Goal: Information Seeking & Learning: Learn about a topic

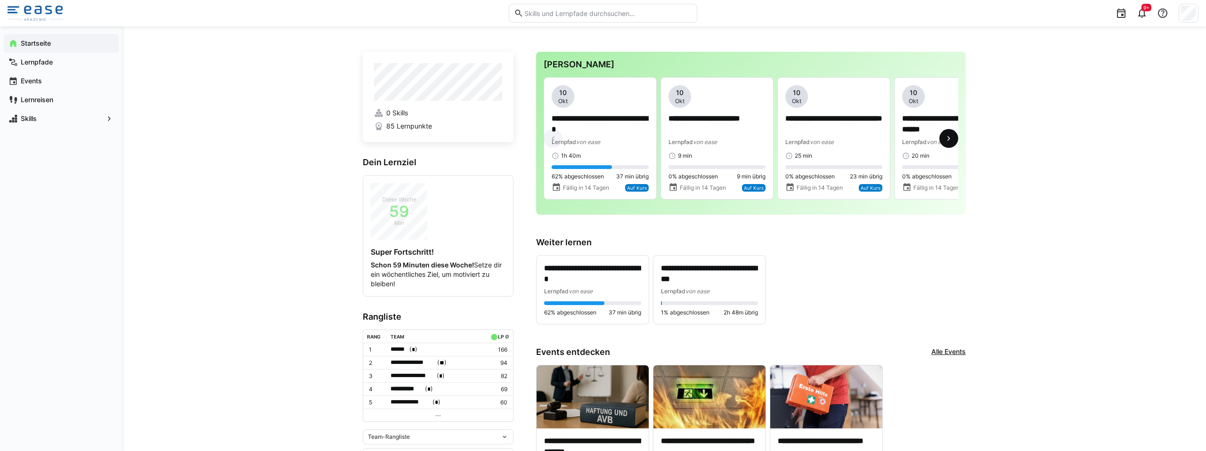
click at [951, 138] on eds-icon at bounding box center [948, 138] width 9 height 9
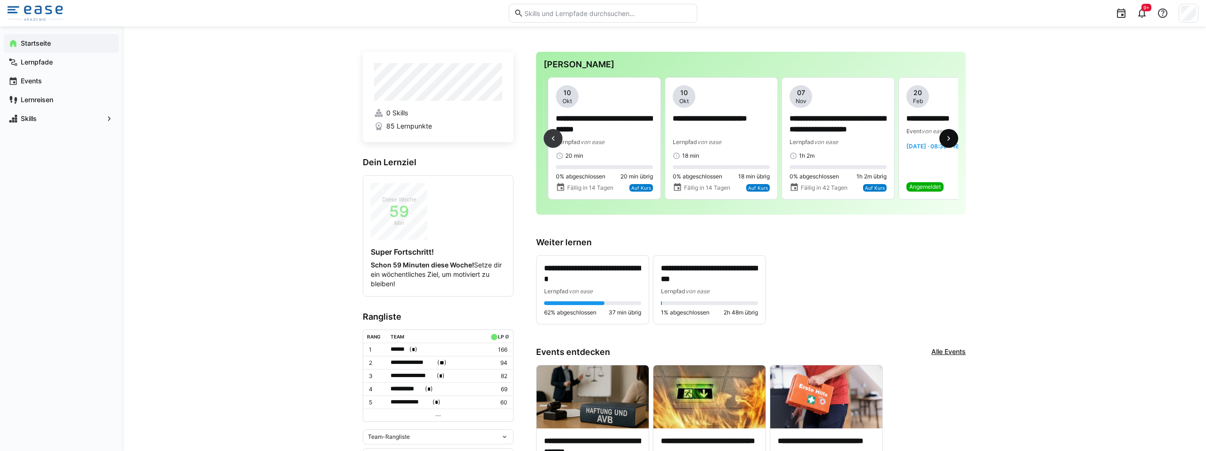
scroll to position [0, 350]
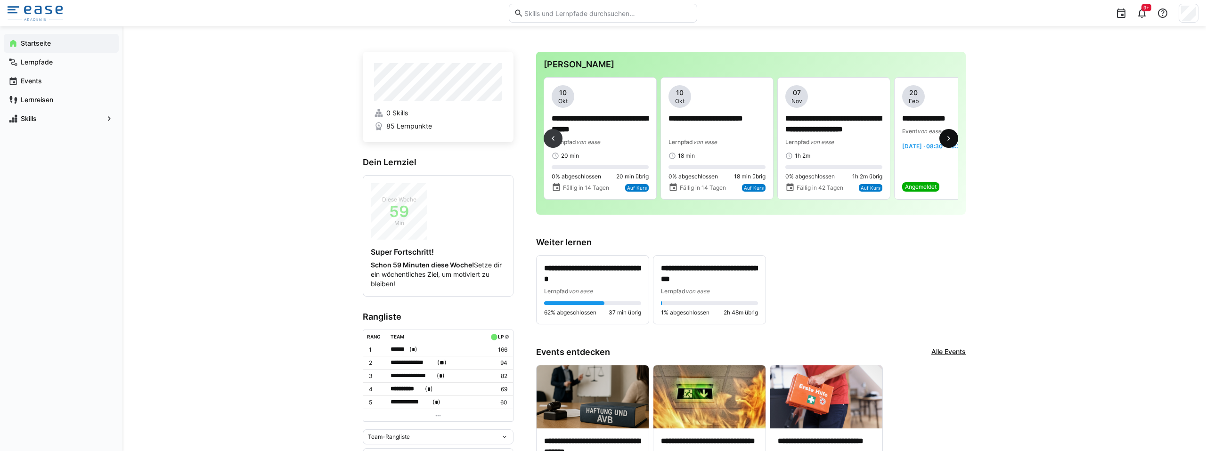
click at [951, 138] on eds-icon at bounding box center [948, 138] width 9 height 9
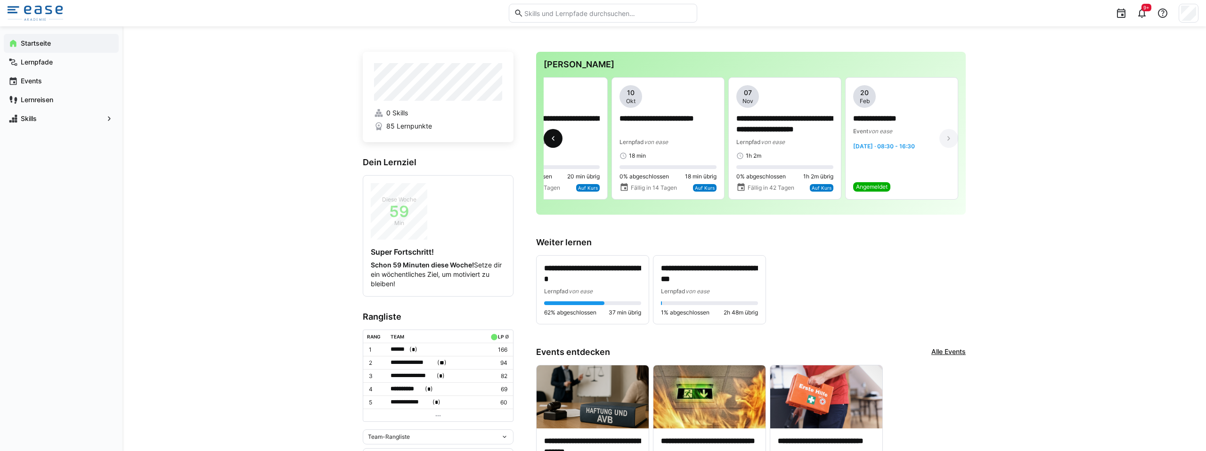
click at [553, 137] on eds-icon at bounding box center [552, 138] width 9 height 9
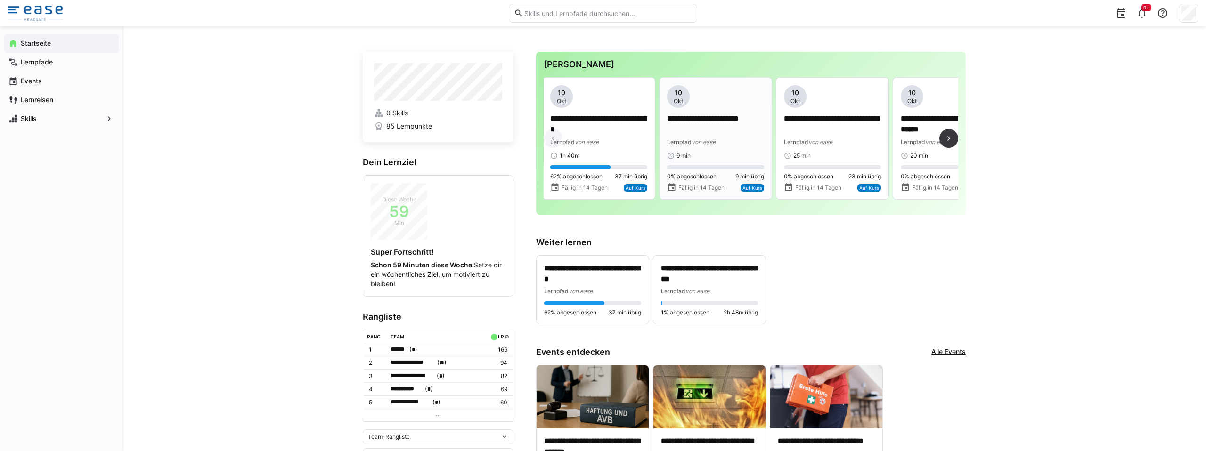
scroll to position [0, 0]
click at [713, 142] on span "von ease" at bounding box center [705, 141] width 24 height 7
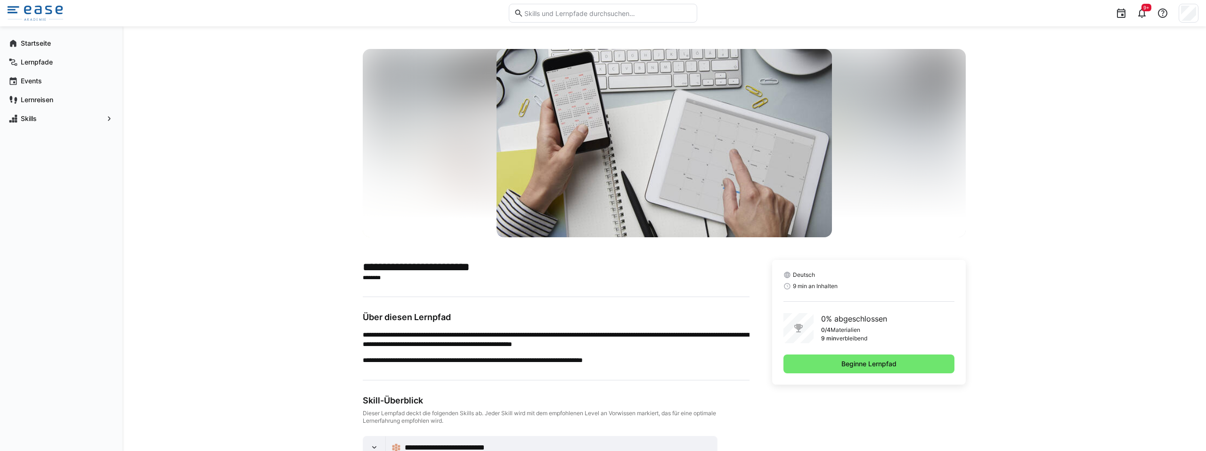
click at [829, 375] on div "Deutsch 9 min an Inhalten 0% abgeschlossen 0/4 Materialien 9 min verbleibend Be…" at bounding box center [869, 322] width 194 height 125
click at [832, 373] on span "Beginne Lernpfad" at bounding box center [868, 364] width 171 height 19
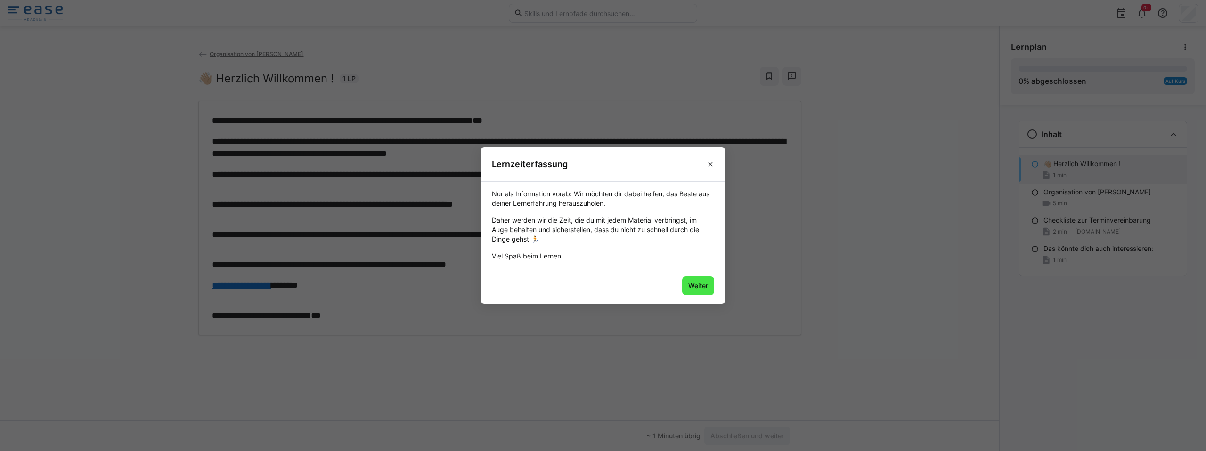
click at [710, 284] on span "Weiter" at bounding box center [698, 285] width 32 height 19
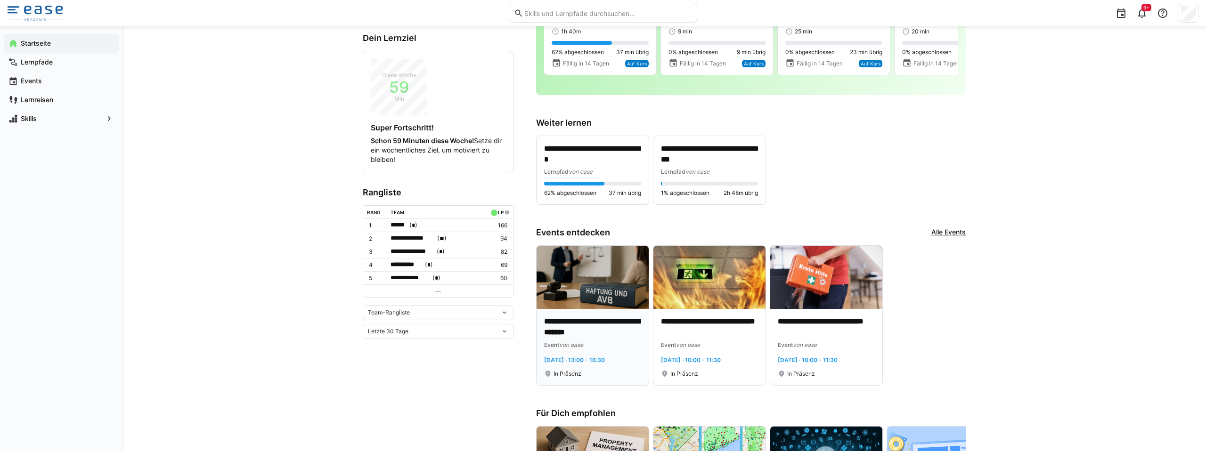
scroll to position [126, 0]
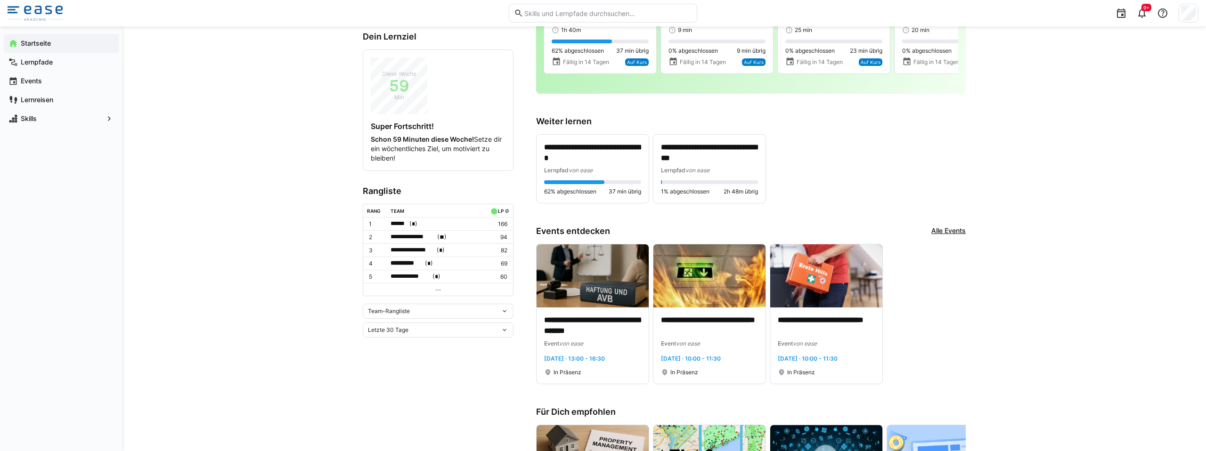
click at [499, 397] on app-home-left "**********" at bounding box center [438, 347] width 151 height 843
click at [497, 312] on div "Team-Rangliste" at bounding box center [438, 311] width 151 height 15
click at [496, 315] on div "Team-Rangliste Team-Rangliste Individuelle Rangliste" at bounding box center [438, 311] width 151 height 15
click at [496, 324] on div "Letzte 30 Tage" at bounding box center [438, 330] width 151 height 15
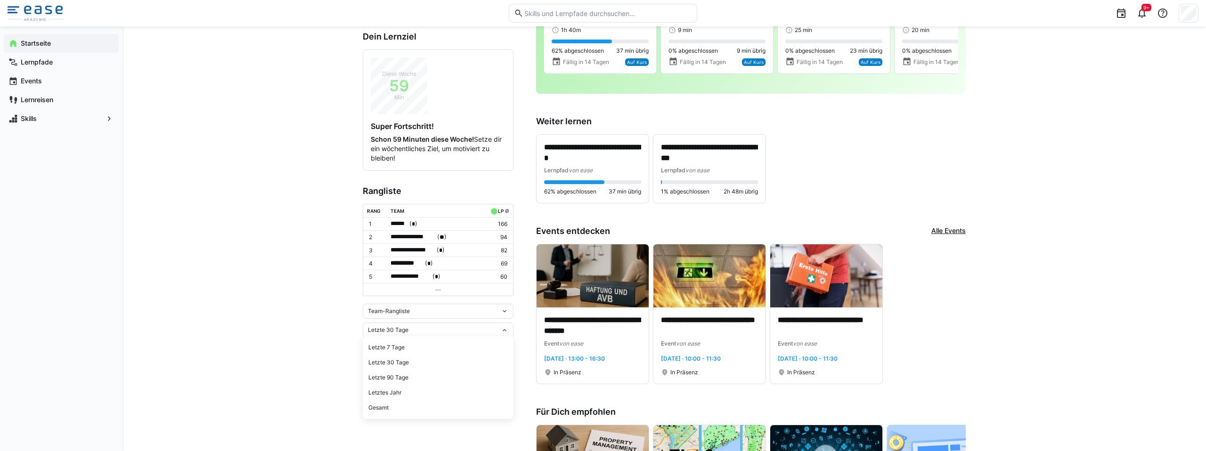
click at [497, 327] on div "Letzte 30 Tage" at bounding box center [434, 330] width 133 height 7
click at [498, 327] on div "Letzte 30 Tage" at bounding box center [434, 330] width 133 height 7
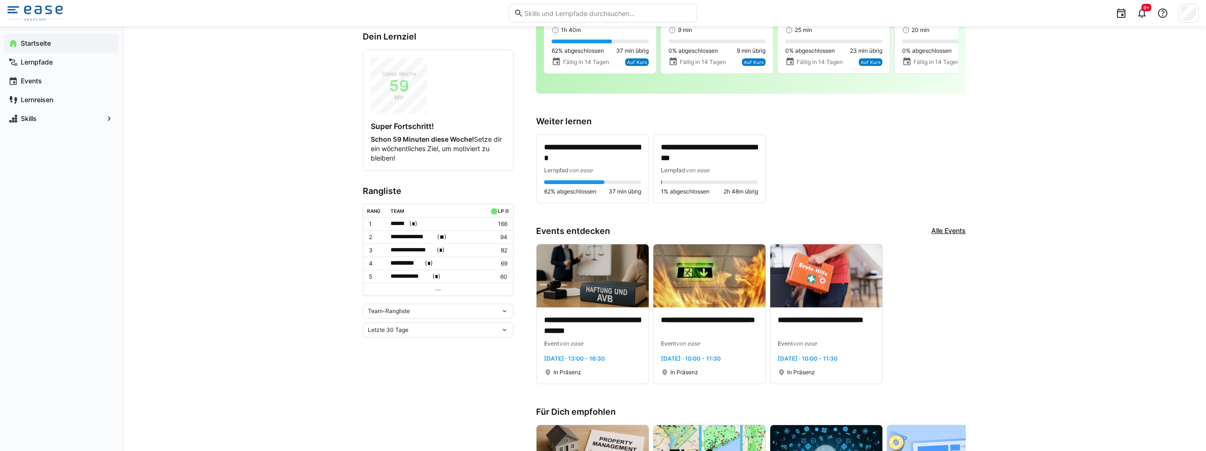
click at [498, 327] on div "Letzte 30 Tage" at bounding box center [434, 330] width 133 height 7
click at [393, 403] on span "Gesamt" at bounding box center [438, 407] width 151 height 15
click at [436, 220] on div "******* ( * )" at bounding box center [435, 224] width 91 height 10
click at [436, 221] on div at bounding box center [603, 225] width 1206 height 451
click at [436, 221] on div "******* ( * )" at bounding box center [435, 224] width 91 height 10
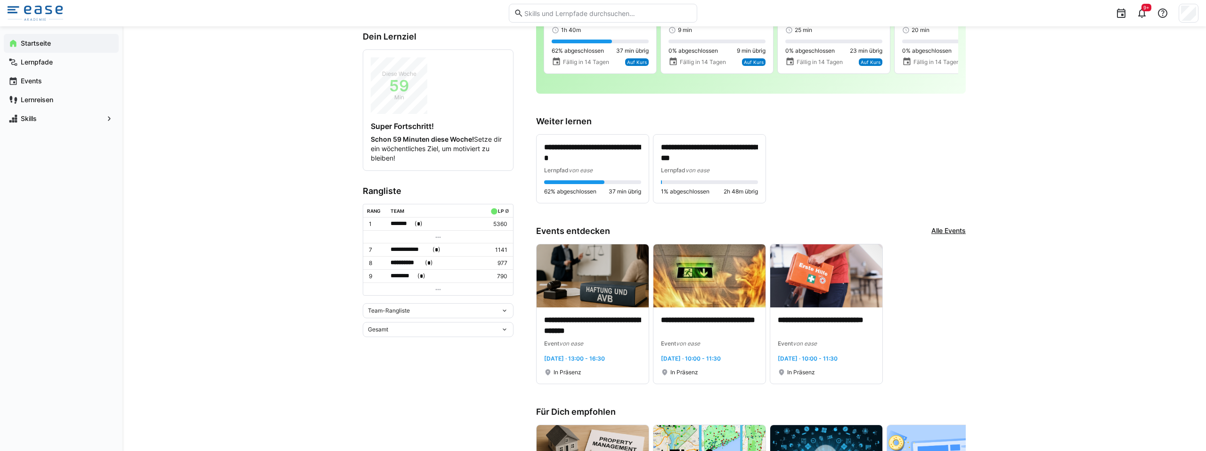
click at [448, 224] on div "******* ( * )" at bounding box center [435, 224] width 91 height 10
click at [425, 327] on div at bounding box center [603, 225] width 1206 height 451
click at [447, 329] on div "Gesamt" at bounding box center [434, 329] width 133 height 7
click at [417, 361] on div "Letzte 30 Tage" at bounding box center [437, 363] width 139 height 8
click at [302, 341] on div "**********" at bounding box center [663, 346] width 1083 height 891
